Goal: Find specific page/section: Locate a particular part of the current website

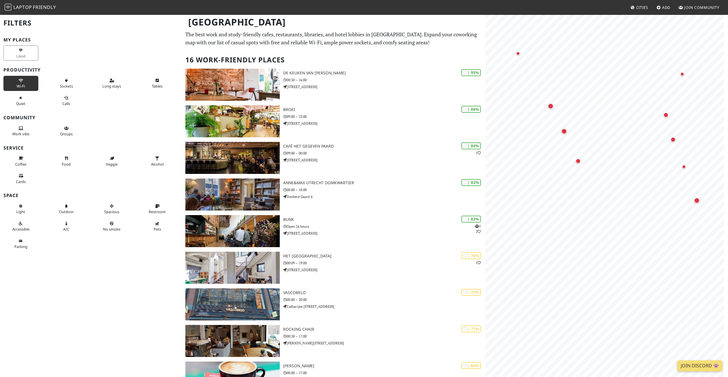
click at [25, 80] on button "Wi-Fi" at bounding box center [20, 83] width 35 height 15
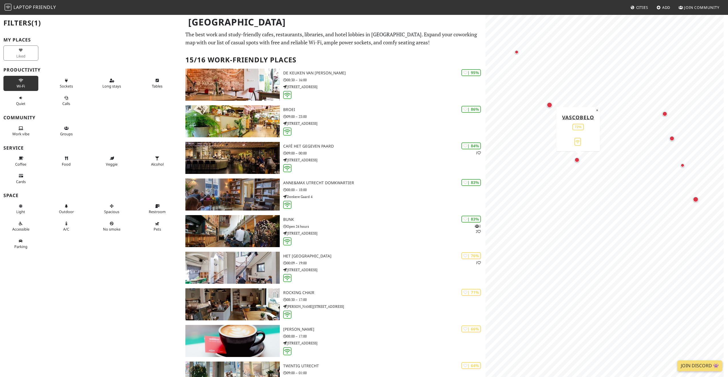
click at [578, 161] on div "Map marker" at bounding box center [576, 159] width 5 height 5
